Goal: Information Seeking & Learning: Understand process/instructions

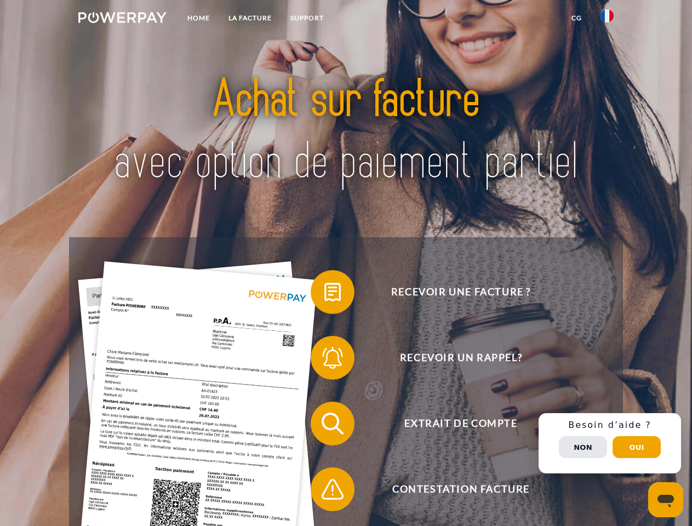
click at [122, 19] on img at bounding box center [122, 17] width 88 height 11
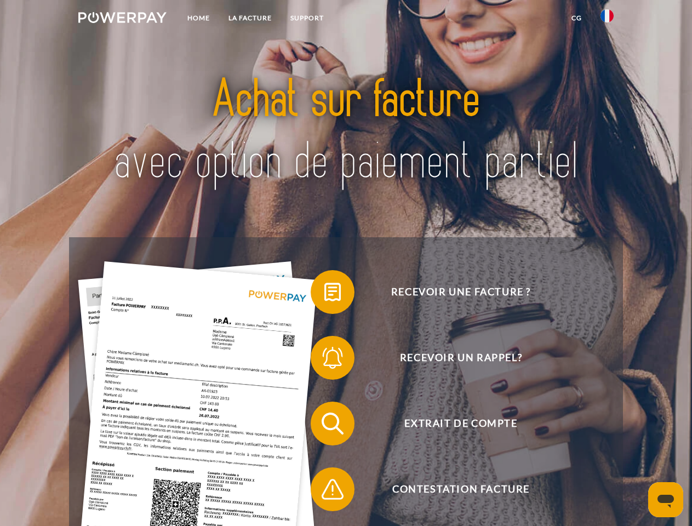
click at [607, 19] on img at bounding box center [607, 15] width 13 height 13
click at [577, 18] on link "CG" at bounding box center [576, 18] width 29 height 20
click at [324, 294] on span at bounding box center [316, 292] width 55 height 55
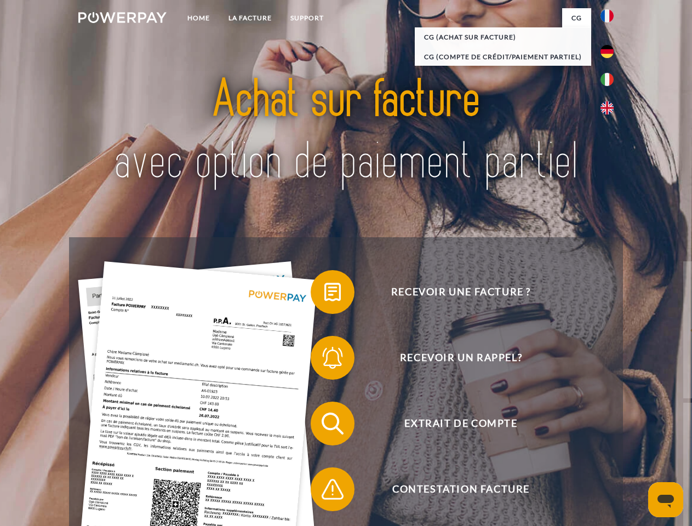
click at [324, 360] on span at bounding box center [316, 357] width 55 height 55
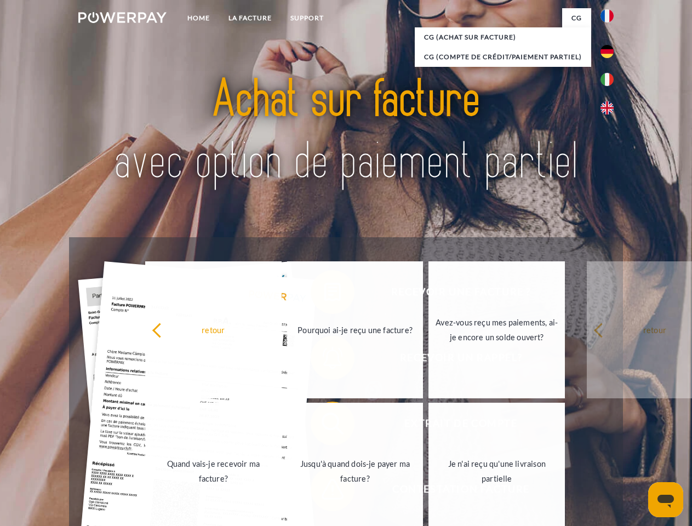
click at [324, 426] on link "Jusqu'à quand dois-je payer ma facture?" at bounding box center [355, 471] width 136 height 137
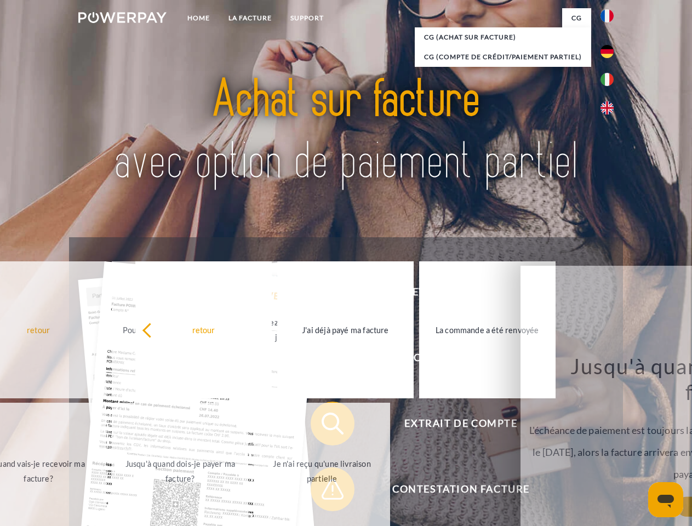
click at [324, 492] on link "Je n'ai reçu qu'une livraison partielle" at bounding box center [322, 471] width 136 height 137
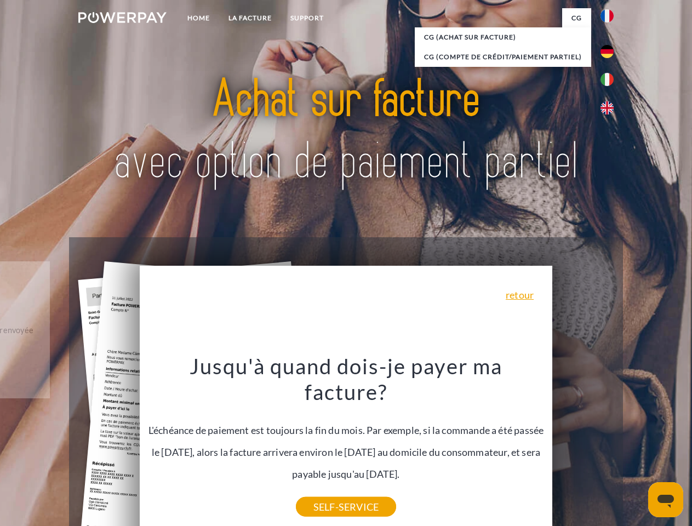
click at [610, 443] on div "Recevoir une facture ? Recevoir un rappel? Extrait de compte retour" at bounding box center [346, 456] width 554 height 438
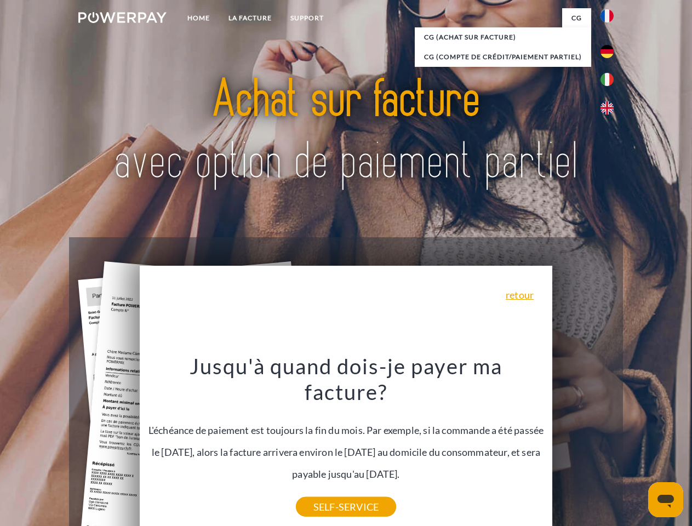
click at [583, 446] on span "Extrait de compte" at bounding box center [461, 424] width 269 height 44
click at [637, 447] on header "Home LA FACTURE Support" at bounding box center [346, 378] width 692 height 757
